Goal: Task Accomplishment & Management: Manage account settings

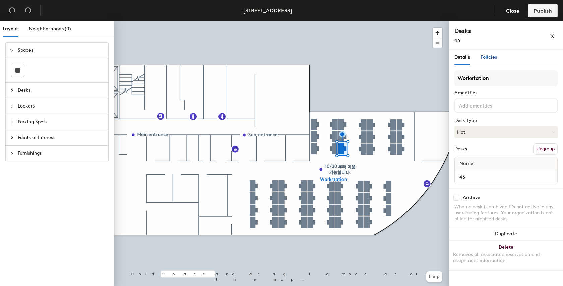
click at [493, 56] on span "Policies" at bounding box center [489, 57] width 16 height 6
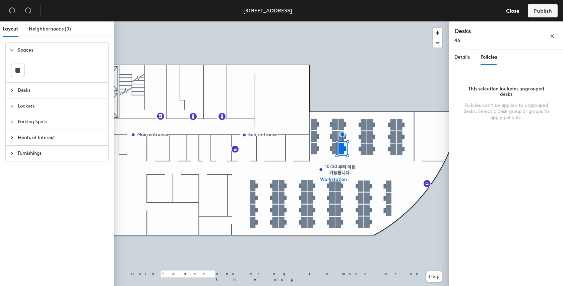
click at [325, 21] on div at bounding box center [281, 21] width 335 height 0
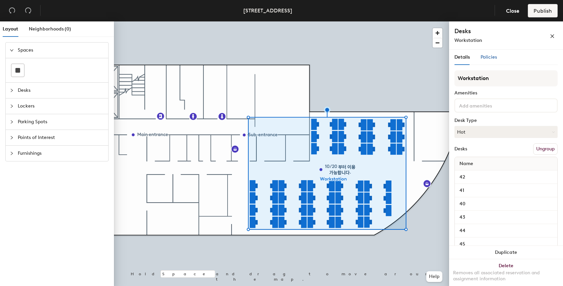
click at [494, 57] on span "Policies" at bounding box center [489, 57] width 16 height 6
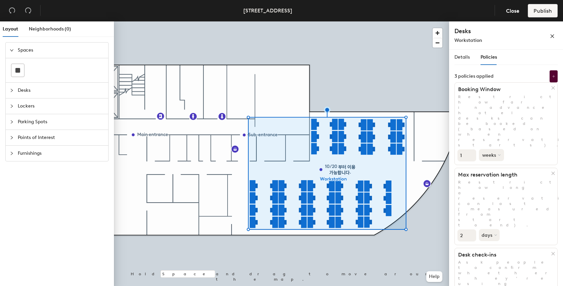
click at [500, 154] on icon at bounding box center [499, 155] width 3 height 3
click at [514, 148] on div "1 weeks" at bounding box center [506, 155] width 103 height 14
click at [517, 77] on div "3 policies applied" at bounding box center [506, 76] width 103 height 12
click at [350, 21] on div at bounding box center [281, 21] width 335 height 0
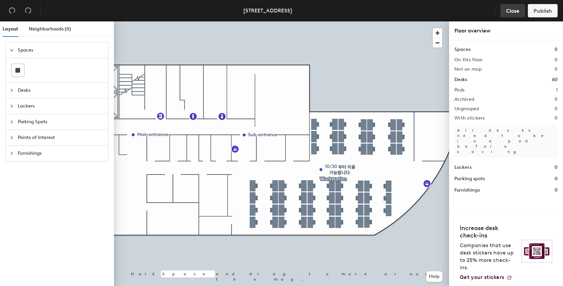
click at [513, 11] on span "Close" at bounding box center [512, 11] width 13 height 6
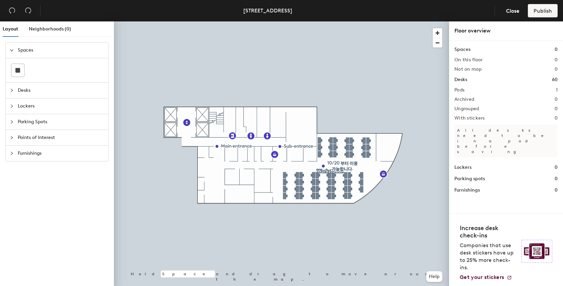
click at [314, 21] on div at bounding box center [281, 21] width 335 height 0
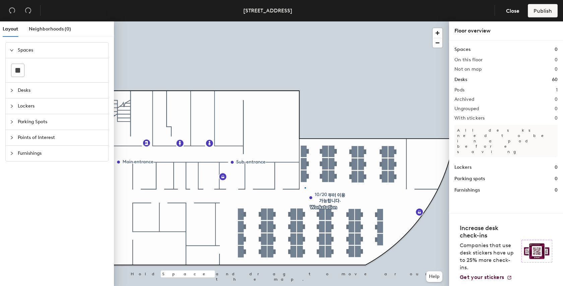
click at [305, 21] on div at bounding box center [281, 21] width 335 height 0
click at [327, 21] on div at bounding box center [281, 21] width 335 height 0
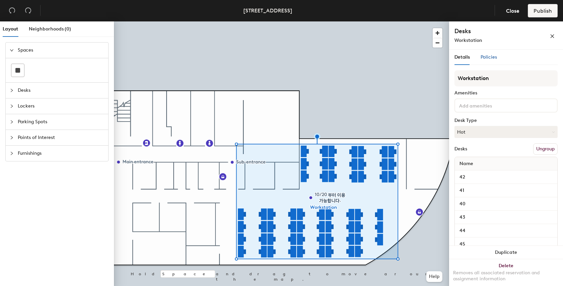
click at [492, 58] on span "Policies" at bounding box center [489, 57] width 16 height 6
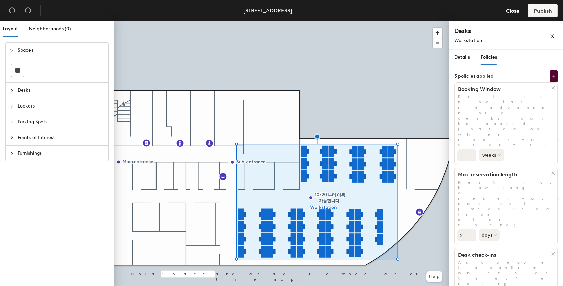
click at [498, 154] on icon at bounding box center [499, 155] width 3 height 3
click at [497, 166] on div "months" at bounding box center [493, 171] width 26 height 10
click at [550, 11] on span "Publish" at bounding box center [543, 11] width 18 height 6
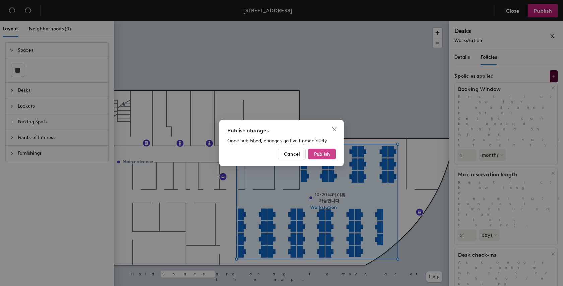
click at [320, 155] on span "Publish" at bounding box center [322, 155] width 16 height 6
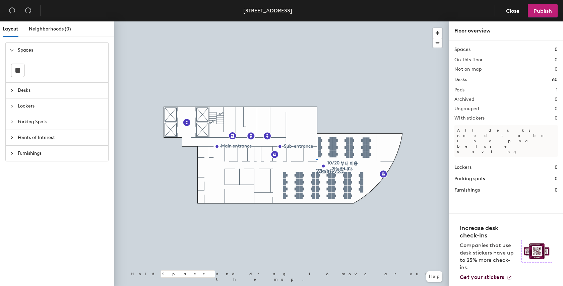
click at [317, 21] on div at bounding box center [281, 21] width 335 height 0
click at [360, 21] on div at bounding box center [281, 21] width 335 height 0
click at [356, 21] on div at bounding box center [281, 21] width 335 height 0
click at [356, 177] on div at bounding box center [356, 177] width 1 height 1
click at [309, 21] on div at bounding box center [281, 21] width 335 height 0
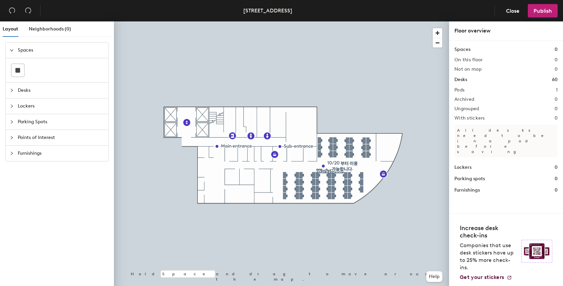
click at [309, 132] on div at bounding box center [309, 132] width 1 height 1
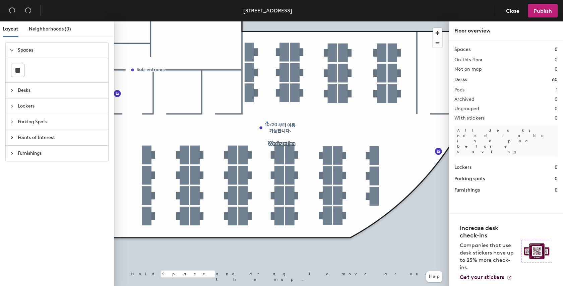
click at [267, 21] on div at bounding box center [281, 21] width 335 height 0
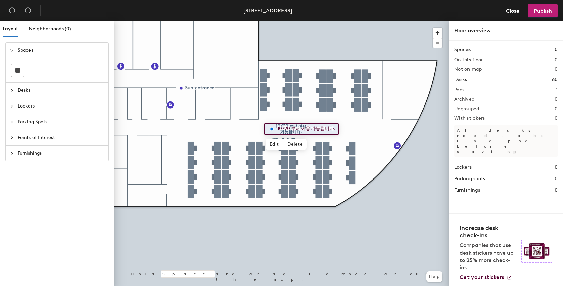
click at [245, 21] on div at bounding box center [281, 21] width 335 height 0
click at [389, 21] on div at bounding box center [281, 21] width 335 height 0
click at [293, 21] on div at bounding box center [281, 21] width 335 height 0
click at [289, 21] on div at bounding box center [281, 21] width 335 height 0
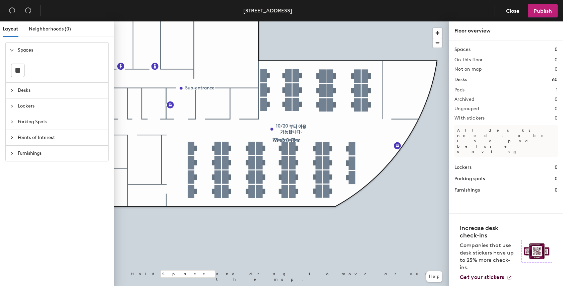
click at [270, 21] on div at bounding box center [281, 21] width 335 height 0
click at [256, 21] on div at bounding box center [281, 21] width 335 height 0
click at [256, 108] on div at bounding box center [256, 108] width 1 height 1
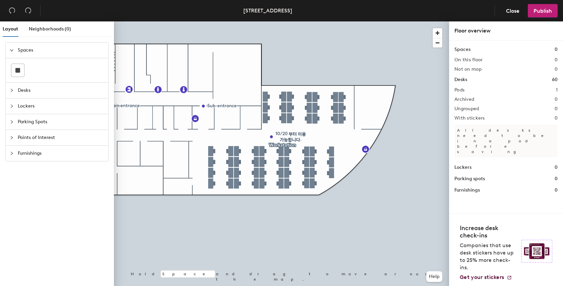
click at [11, 94] on div "Desks" at bounding box center [57, 90] width 103 height 15
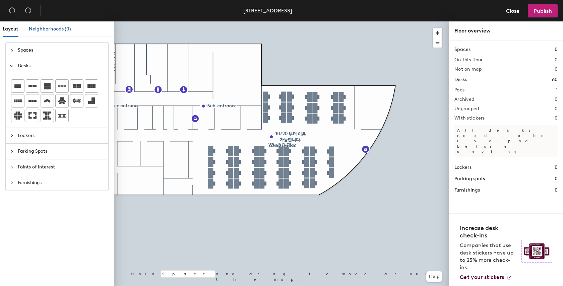
click at [37, 29] on span "Neighborhoods (0)" at bounding box center [50, 29] width 42 height 6
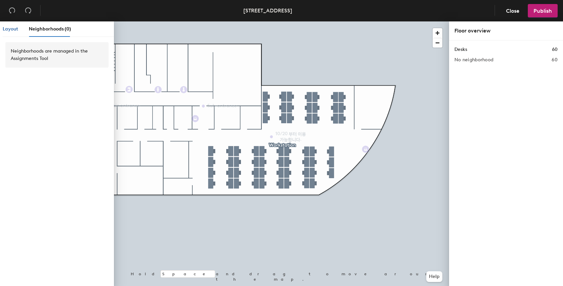
click at [17, 30] on span "Layout" at bounding box center [10, 29] width 15 height 6
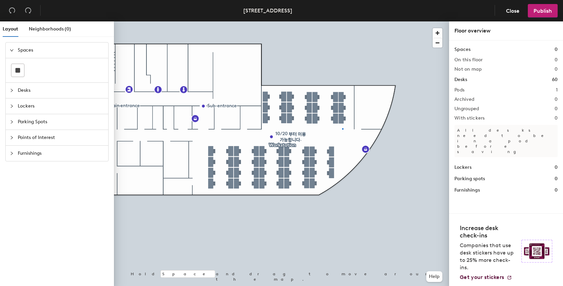
click at [342, 21] on div at bounding box center [281, 21] width 335 height 0
click at [346, 21] on div at bounding box center [281, 21] width 335 height 0
click at [342, 21] on div at bounding box center [281, 21] width 335 height 0
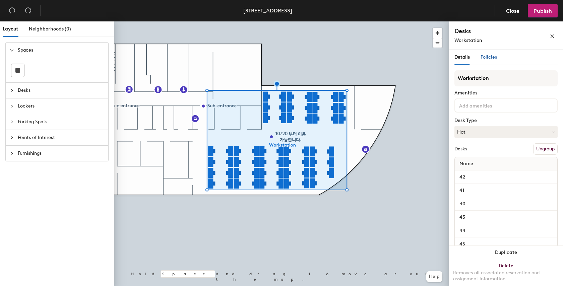
click at [494, 55] on span "Policies" at bounding box center [489, 57] width 16 height 6
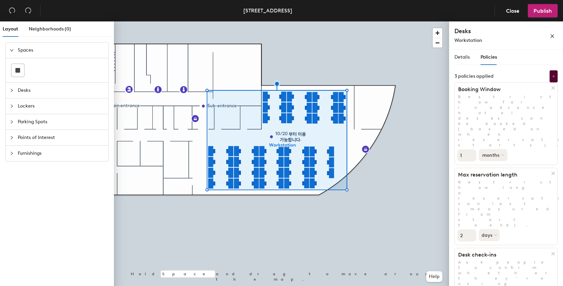
click at [497, 149] on button "months" at bounding box center [493, 155] width 29 height 12
click at [496, 176] on div "weeks" at bounding box center [493, 181] width 26 height 10
click at [542, 9] on span "Publish" at bounding box center [543, 11] width 18 height 6
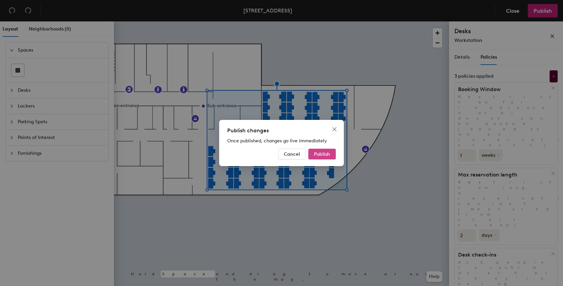
click at [328, 153] on span "Publish" at bounding box center [322, 155] width 16 height 6
